Goal: Task Accomplishment & Management: Use online tool/utility

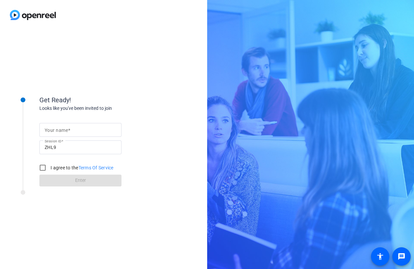
click at [81, 133] on input "Your name" at bounding box center [81, 130] width 72 height 8
type input "[PERSON_NAME]"
click at [64, 168] on label "I agree to the Terms Of Service" at bounding box center [81, 167] width 64 height 7
click at [49, 168] on input "I agree to the Terms Of Service" at bounding box center [42, 167] width 13 height 13
checkbox input "true"
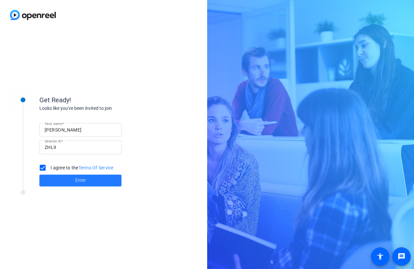
click at [64, 181] on span at bounding box center [80, 180] width 82 height 16
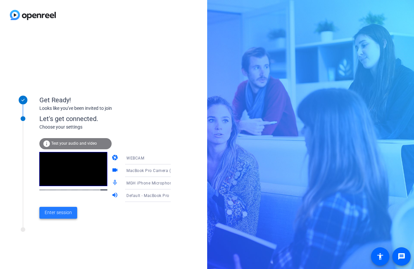
click at [64, 213] on span "Enter session" at bounding box center [58, 212] width 27 height 7
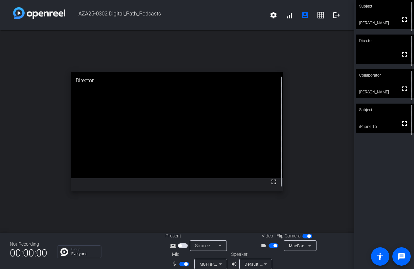
scroll to position [8, 0]
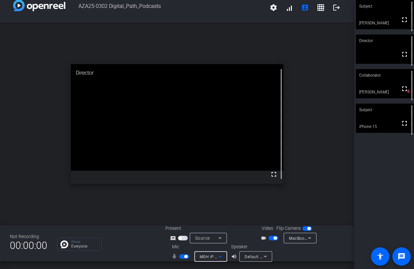
click at [222, 257] on icon at bounding box center [220, 256] width 8 height 8
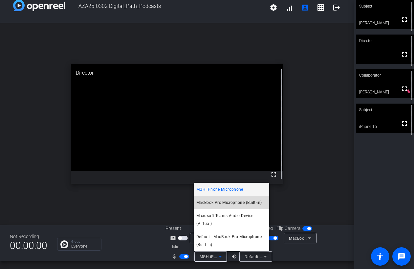
click at [224, 203] on span "MacBook Pro Microphone (Built-in)" at bounding box center [228, 202] width 65 height 8
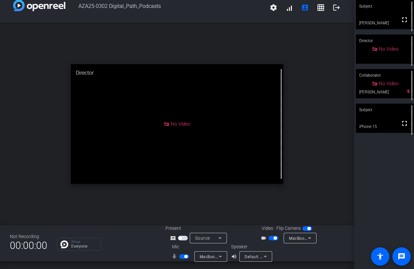
click at [184, 256] on span "button" at bounding box center [185, 256] width 3 height 3
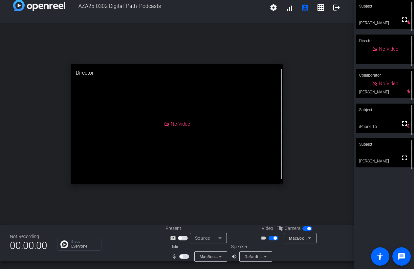
click at [182, 257] on span "button" at bounding box center [184, 256] width 10 height 5
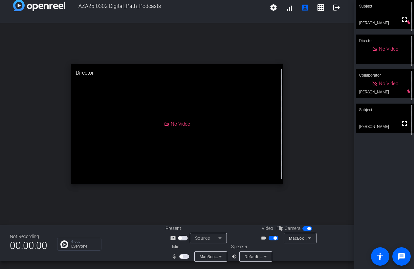
click at [182, 257] on span "button" at bounding box center [184, 256] width 10 height 5
click at [185, 256] on span "button" at bounding box center [185, 256] width 3 height 3
click at [185, 256] on span "button" at bounding box center [184, 256] width 10 height 5
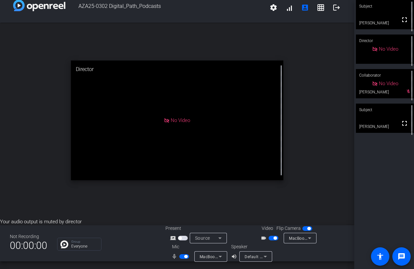
click at [185, 256] on span "button" at bounding box center [185, 256] width 3 height 3
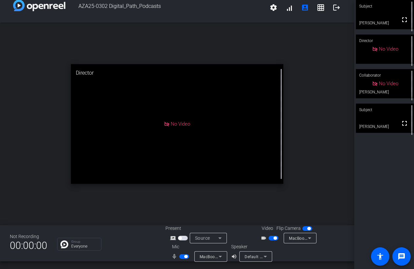
click at [185, 256] on span "button" at bounding box center [185, 256] width 3 height 3
click at [185, 256] on span "button" at bounding box center [184, 256] width 10 height 5
click at [185, 256] on span "button" at bounding box center [185, 256] width 3 height 3
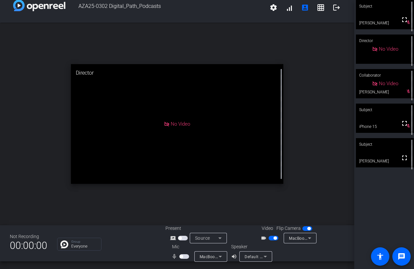
click at [184, 254] on span "button" at bounding box center [184, 256] width 10 height 5
click at [271, 235] on span "button" at bounding box center [274, 237] width 10 height 5
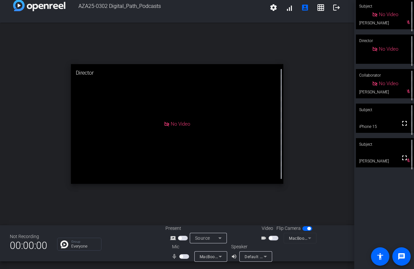
click at [271, 235] on span "button" at bounding box center [274, 237] width 10 height 5
click at [183, 257] on span "button" at bounding box center [184, 256] width 10 height 5
click at [265, 255] on icon at bounding box center [265, 256] width 8 height 8
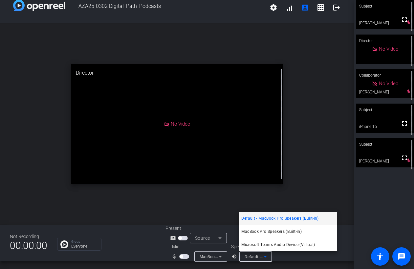
click at [285, 256] on div at bounding box center [207, 134] width 414 height 269
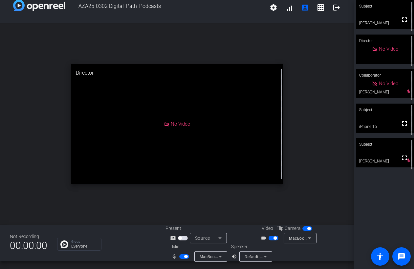
click at [183, 256] on span "button" at bounding box center [184, 256] width 10 height 5
click at [184, 257] on div at bounding box center [184, 256] width 11 height 5
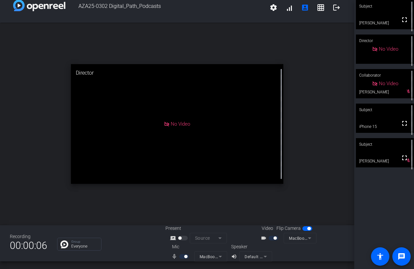
click at [184, 257] on div at bounding box center [184, 256] width 11 height 5
